Goal: Browse casually: Explore the website without a specific task or goal

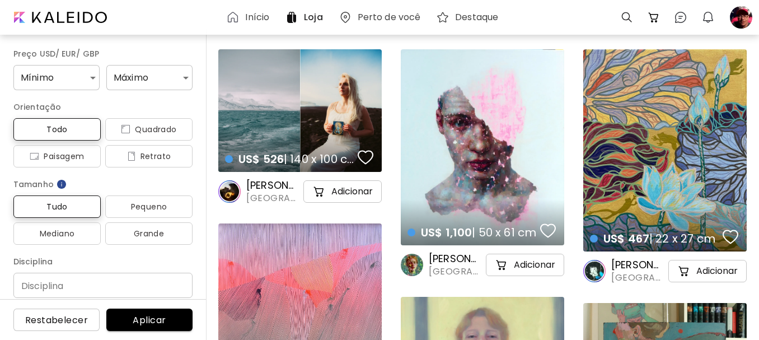
click at [259, 17] on h6 "Início" at bounding box center [257, 17] width 24 height 9
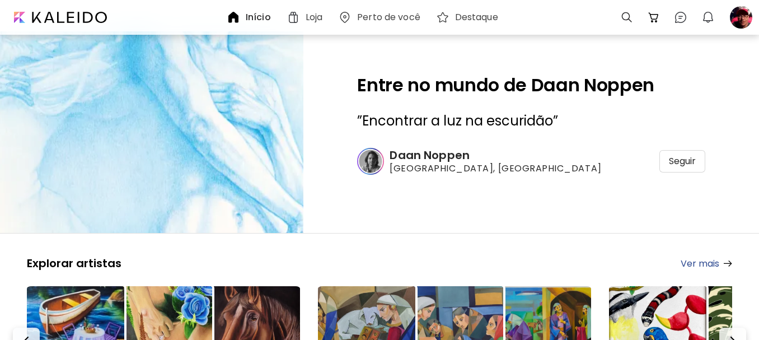
scroll to position [168, 0]
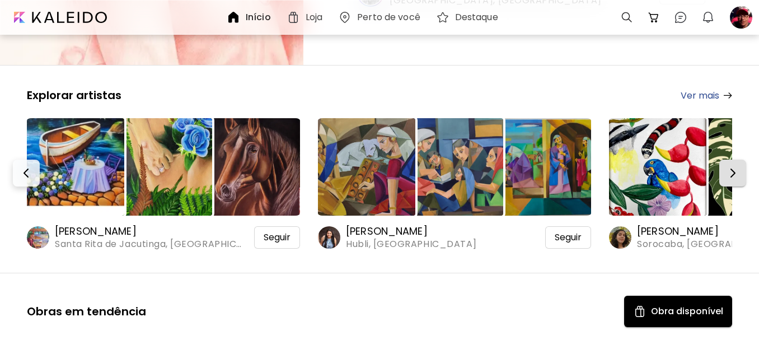
click at [739, 173] on img "button" at bounding box center [732, 172] width 13 height 13
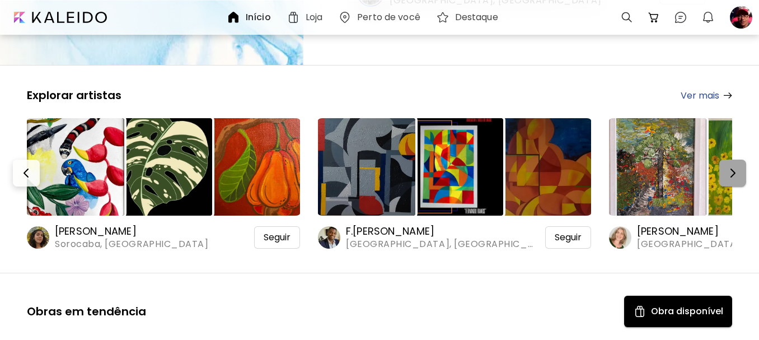
click at [739, 175] on img "button" at bounding box center [732, 172] width 13 height 13
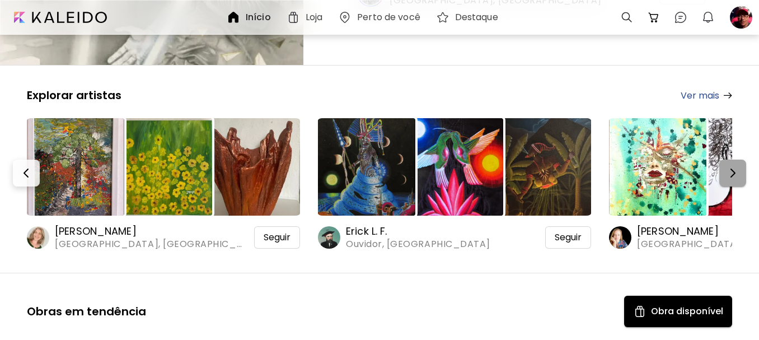
click at [739, 175] on img "button" at bounding box center [732, 172] width 13 height 13
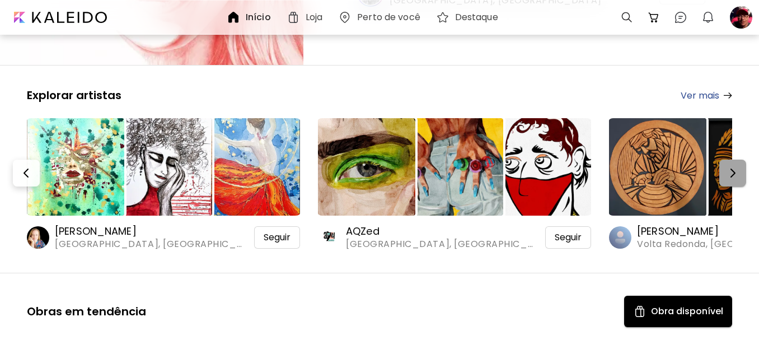
click at [739, 175] on img "button" at bounding box center [732, 172] width 13 height 13
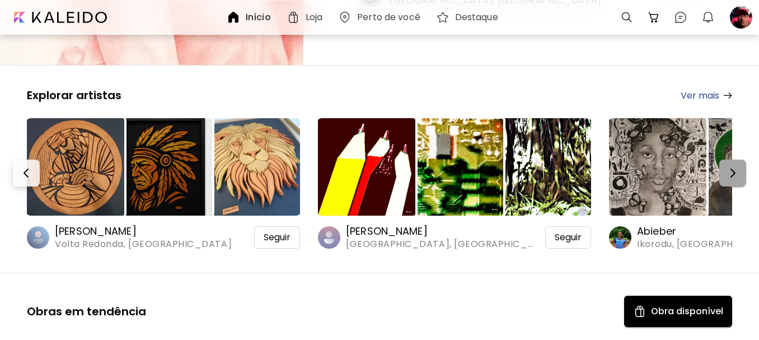
click at [739, 175] on img "button" at bounding box center [732, 172] width 13 height 13
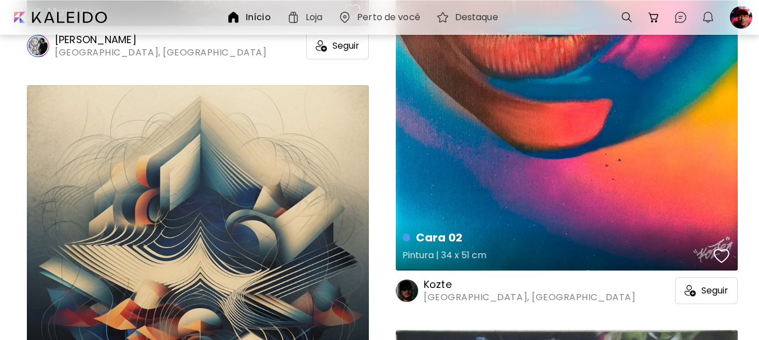
scroll to position [784, 0]
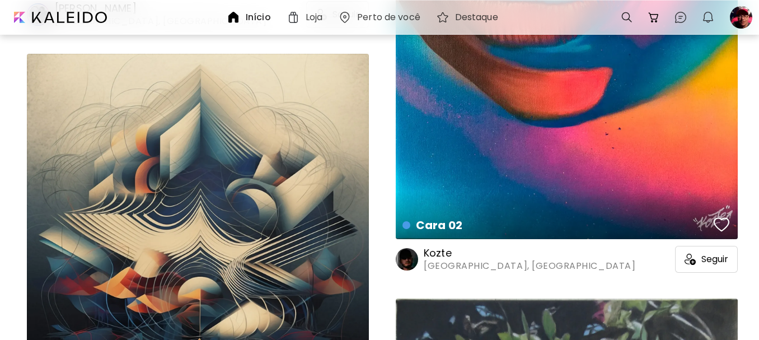
click at [438, 251] on h6 "Kozte" at bounding box center [530, 252] width 212 height 13
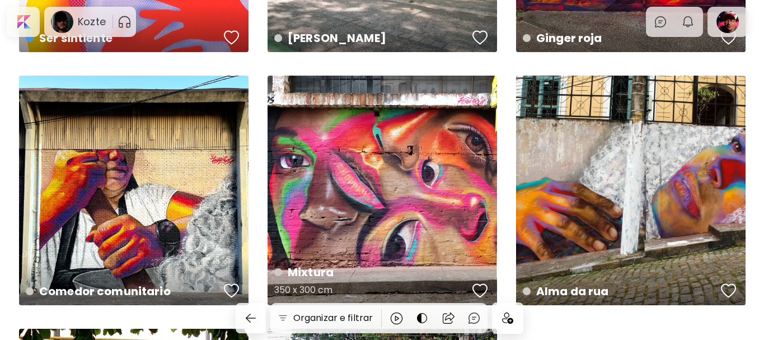
scroll to position [1231, 0]
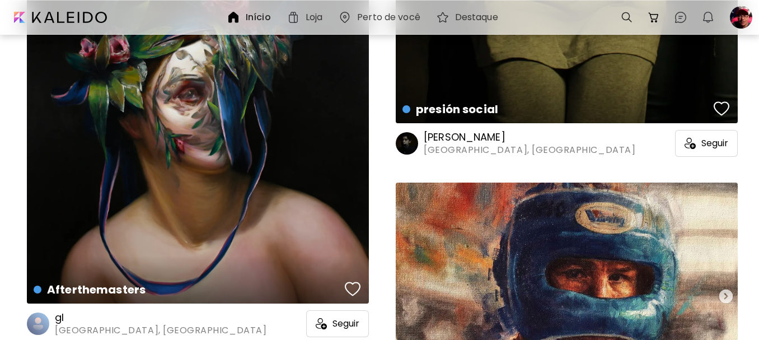
scroll to position [4979, 0]
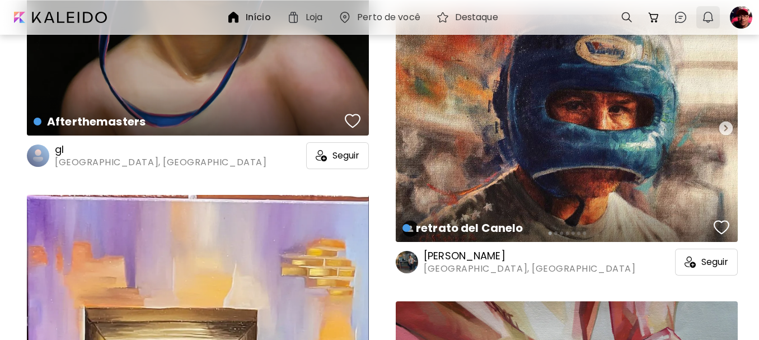
click at [702, 13] on div "0 0 0" at bounding box center [684, 17] width 142 height 29
click at [709, 12] on img "button" at bounding box center [707, 17] width 13 height 13
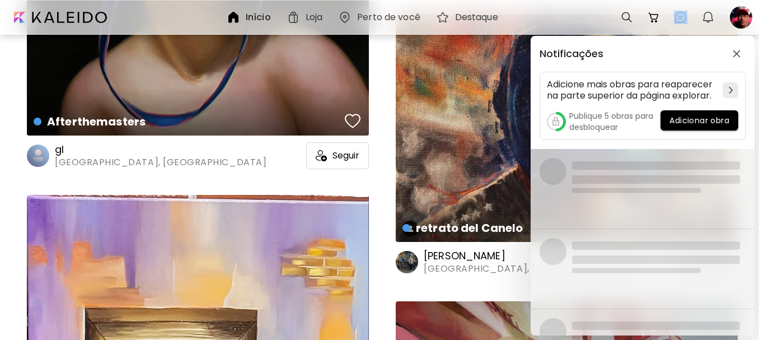
click at [690, 89] on div "Notificações Adicione mais obras para reaparecer na parte superior da página ex…" at bounding box center [643, 92] width 224 height 113
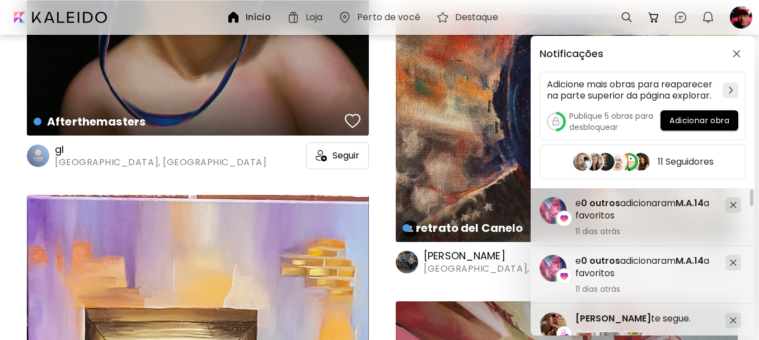
drag, startPoint x: 662, startPoint y: 65, endPoint x: 580, endPoint y: 42, distance: 84.5
click at [631, 53] on div "Notificações Adicione mais obras para reaparecer na parte superior da página ex…" at bounding box center [643, 112] width 224 height 152
